Goal: Find specific page/section: Find specific page/section

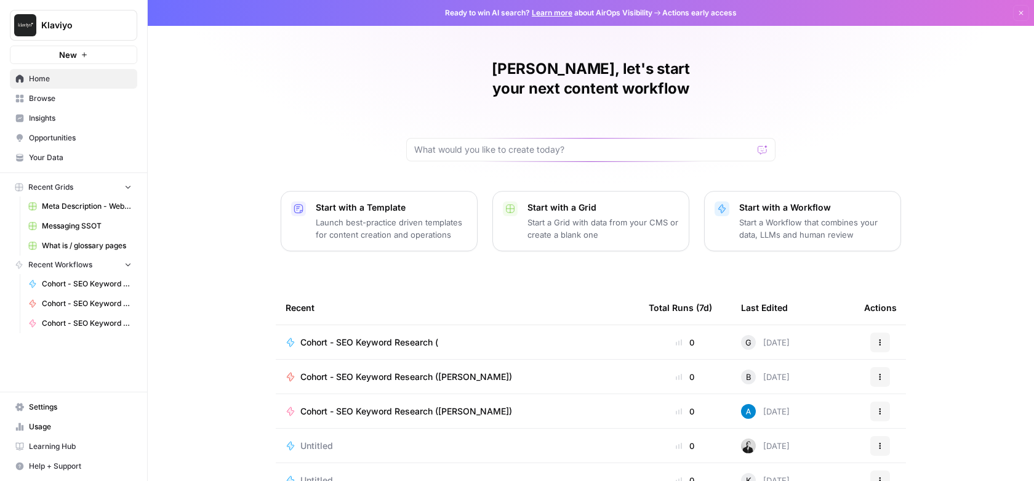
click at [41, 98] on span "Browse" at bounding box center [80, 98] width 103 height 11
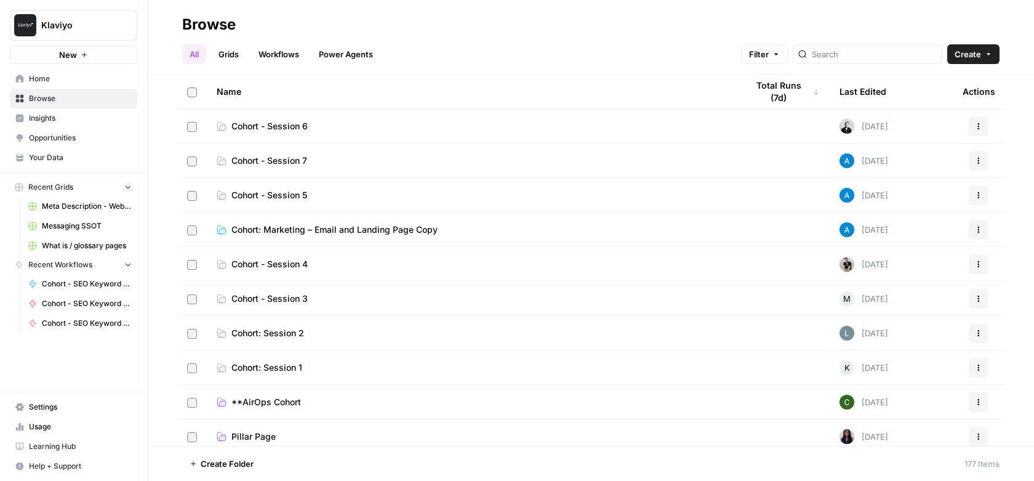
click at [297, 123] on span "Cohort - Session 6" at bounding box center [269, 126] width 76 height 12
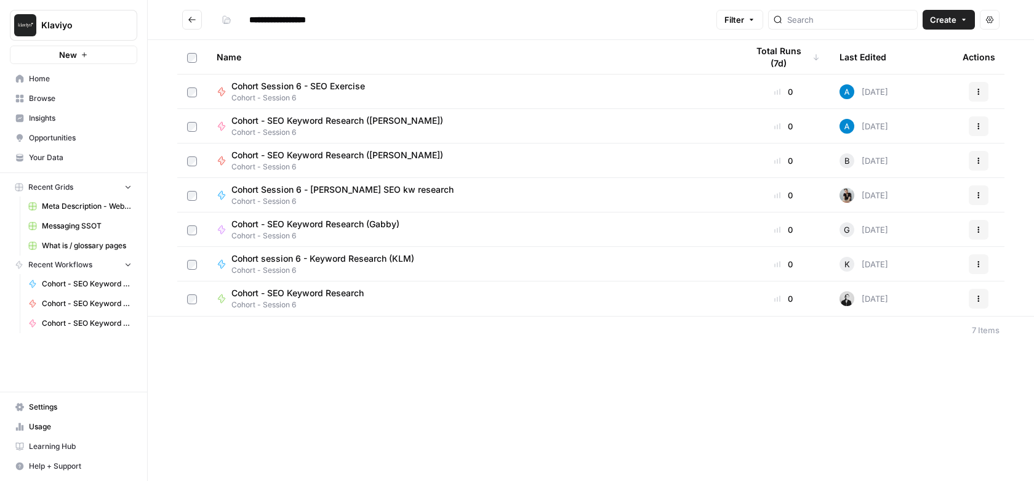
click at [421, 338] on footer "7 Items" at bounding box center [591, 330] width 887 height 28
click at [71, 104] on link "Browse" at bounding box center [73, 99] width 127 height 20
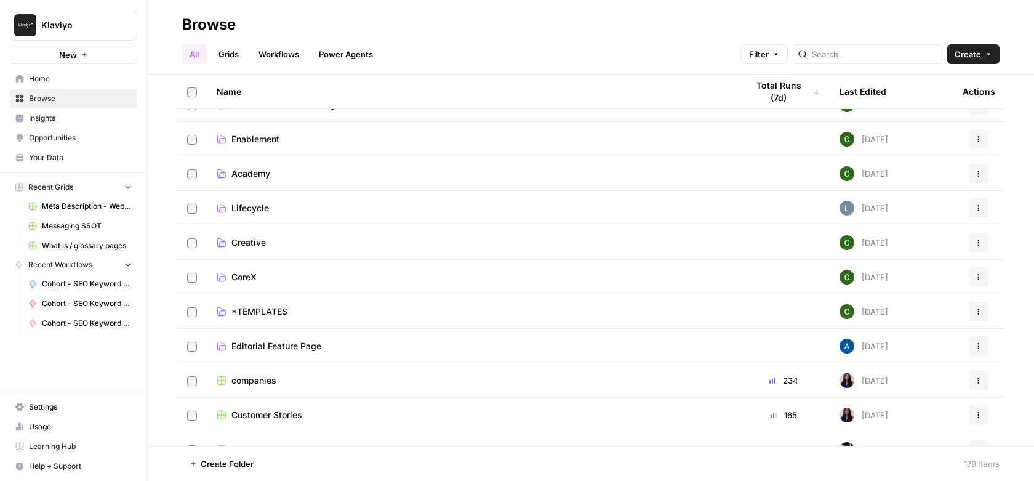
scroll to position [545, 0]
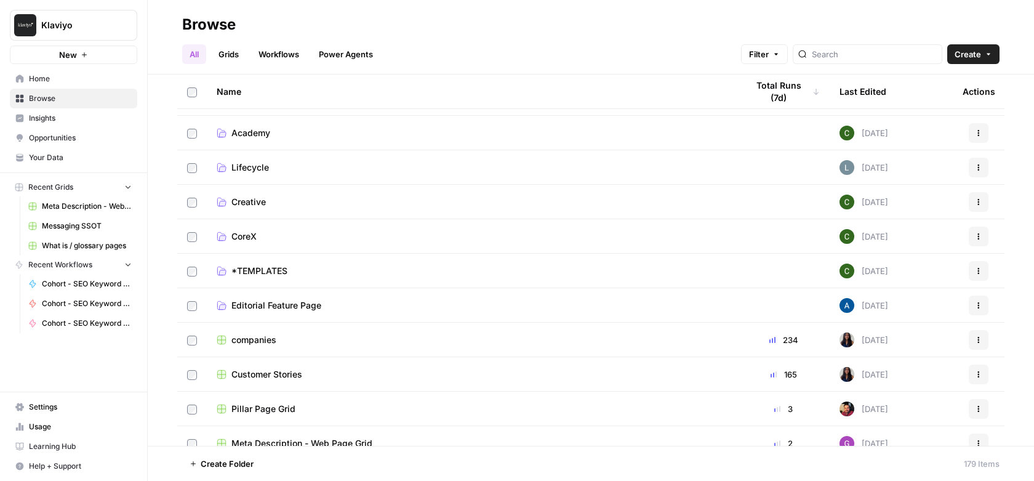
click at [254, 166] on span "Lifecycle" at bounding box center [250, 167] width 38 height 12
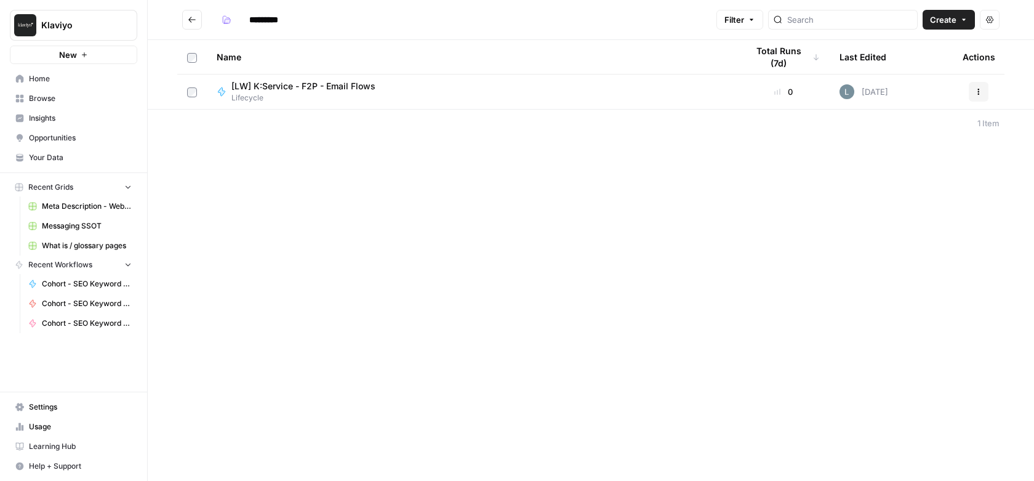
click at [305, 86] on span "[LW] K:Service - F2P - Email Flows" at bounding box center [303, 86] width 144 height 12
